Goal: Find contact information: Find contact information

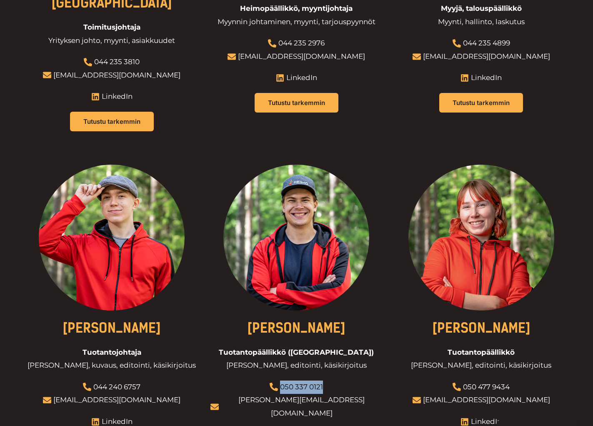
drag, startPoint x: 329, startPoint y: 355, endPoint x: 282, endPoint y: 352, distance: 47.6
click at [282, 381] on li "050 337 0121" at bounding box center [297, 387] width 172 height 13
copy link "050 337 0121"
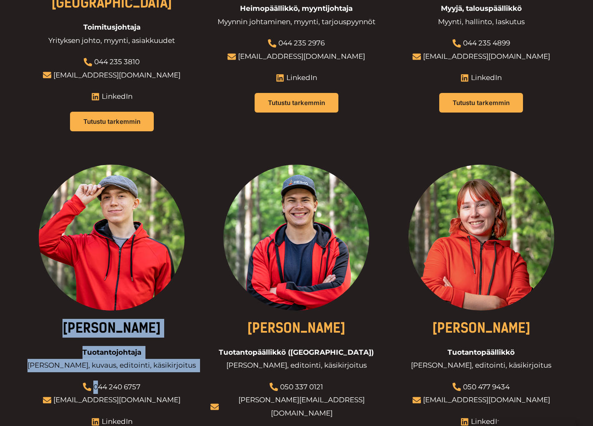
drag, startPoint x: 165, startPoint y: 362, endPoint x: 98, endPoint y: 368, distance: 67.4
click at [98, 368] on div "[PERSON_NAME] Tuotantojohtaja Tuotannon johtaminen, kuvaus, editointi, käsikirj…" at bounding box center [112, 316] width 172 height 302
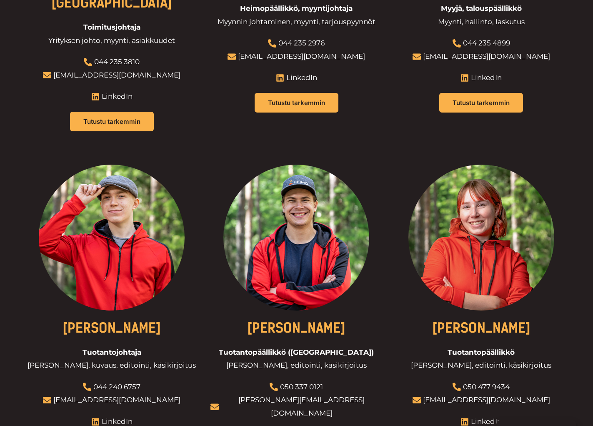
click at [152, 366] on div at bounding box center [112, 316] width 172 height 302
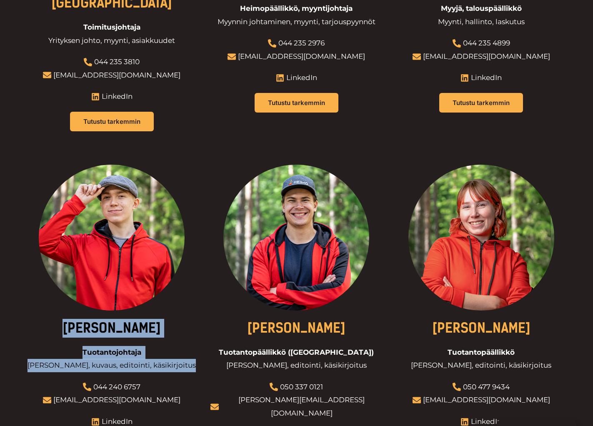
drag, startPoint x: 152, startPoint y: 368, endPoint x: 94, endPoint y: 369, distance: 58.0
click at [94, 369] on div "[PERSON_NAME] Tuotantojohtaja Tuotannon johtaminen, kuvaus, editointi, käsikirj…" at bounding box center [112, 316] width 172 height 302
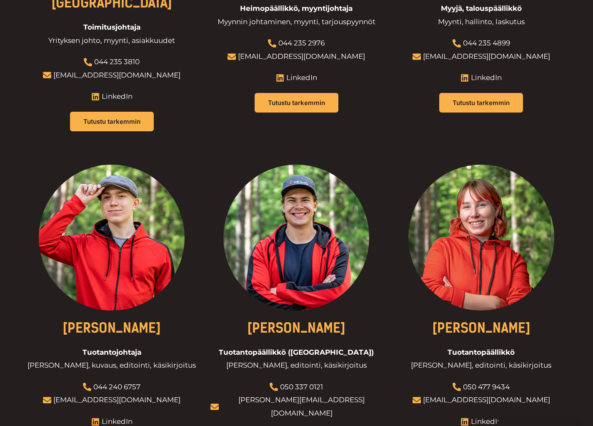
click at [160, 366] on div at bounding box center [112, 316] width 172 height 302
drag, startPoint x: 149, startPoint y: 369, endPoint x: 95, endPoint y: 369, distance: 54.6
click at [95, 381] on li "044 240 6757" at bounding box center [112, 387] width 138 height 13
copy link "044 240 6757"
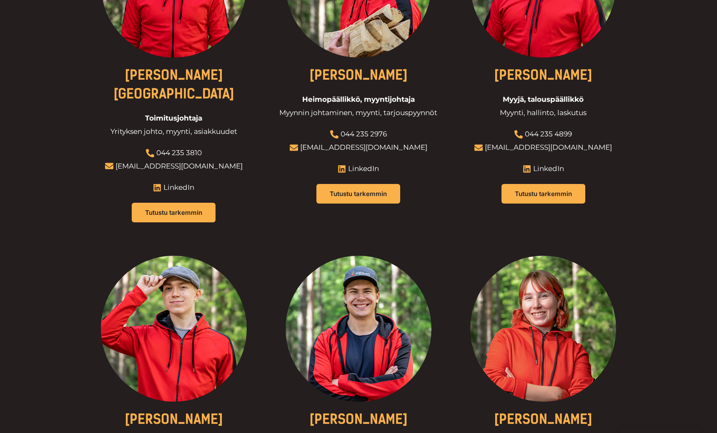
scroll to position [369, 0]
